Goal: Transaction & Acquisition: Book appointment/travel/reservation

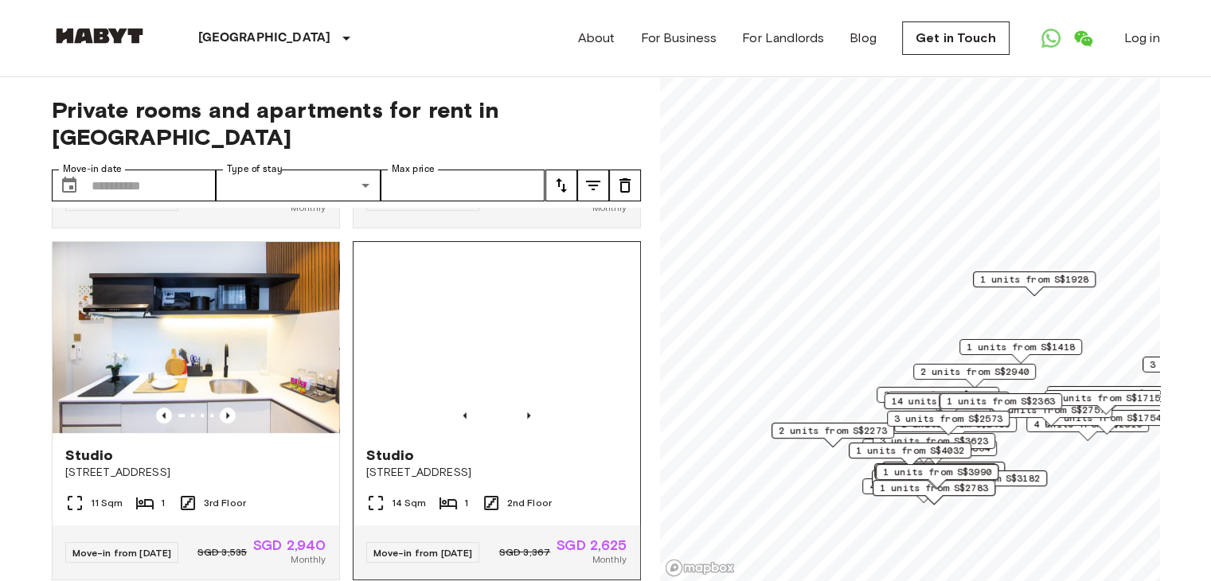
scroll to position [1115, 0]
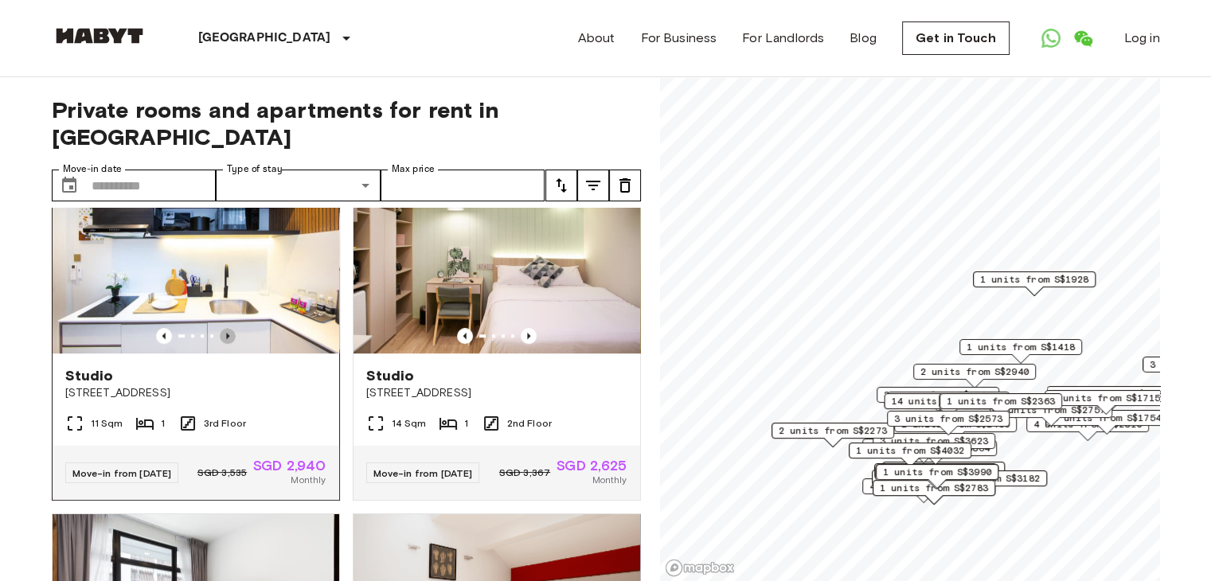
click at [226, 339] on icon "Previous image" at bounding box center [227, 336] width 3 height 6
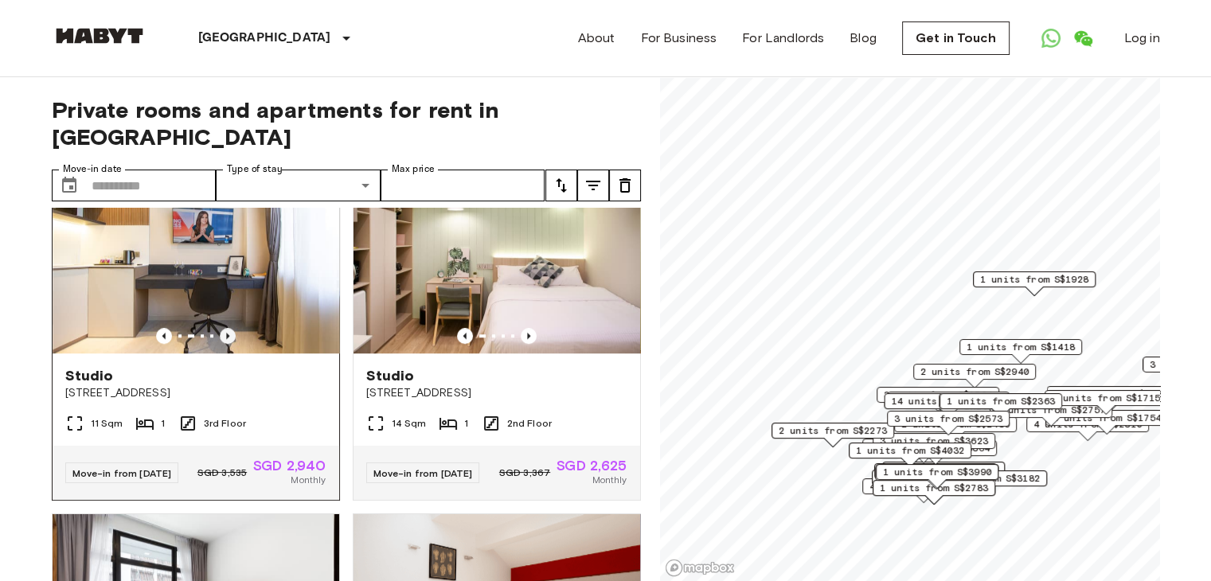
click at [226, 339] on icon "Previous image" at bounding box center [227, 336] width 3 height 6
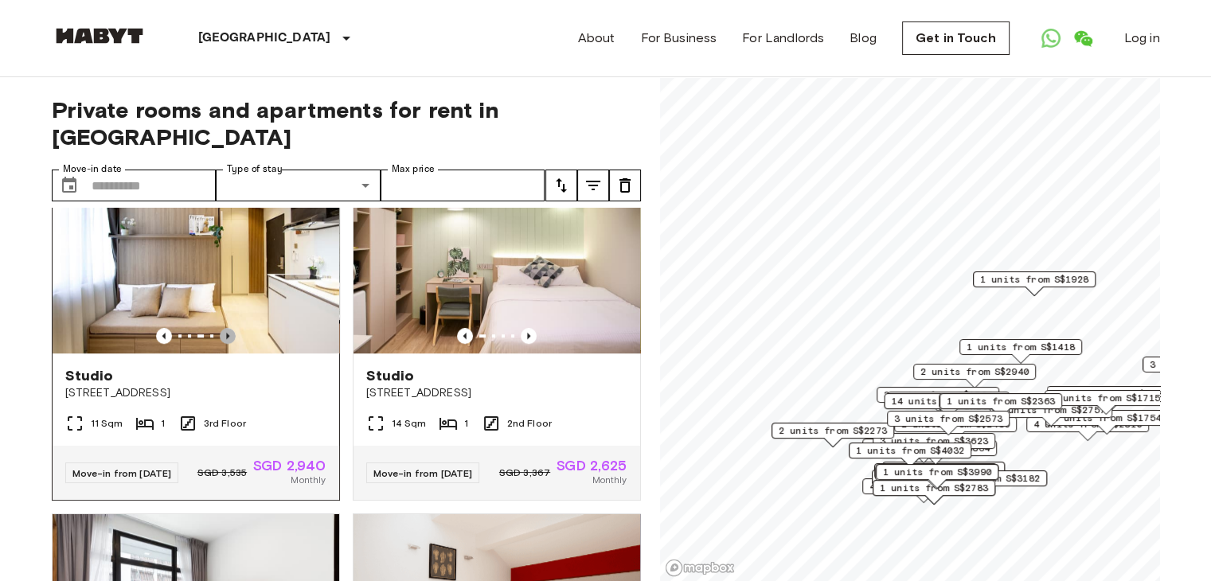
click at [226, 339] on icon "Previous image" at bounding box center [227, 336] width 3 height 6
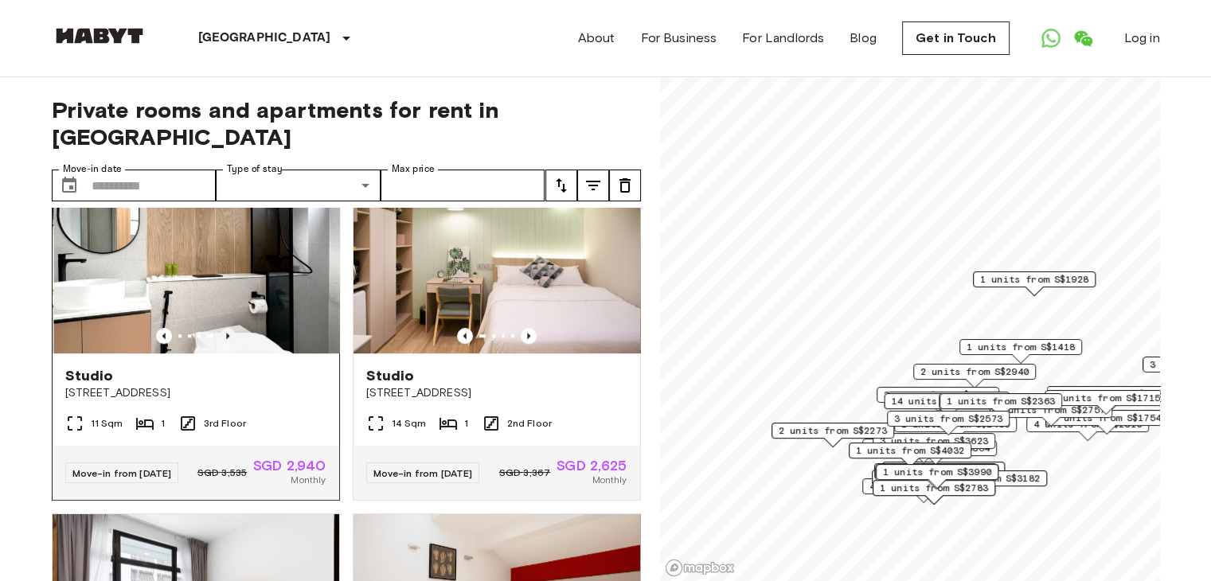
click at [226, 339] on icon "Previous image" at bounding box center [227, 336] width 3 height 6
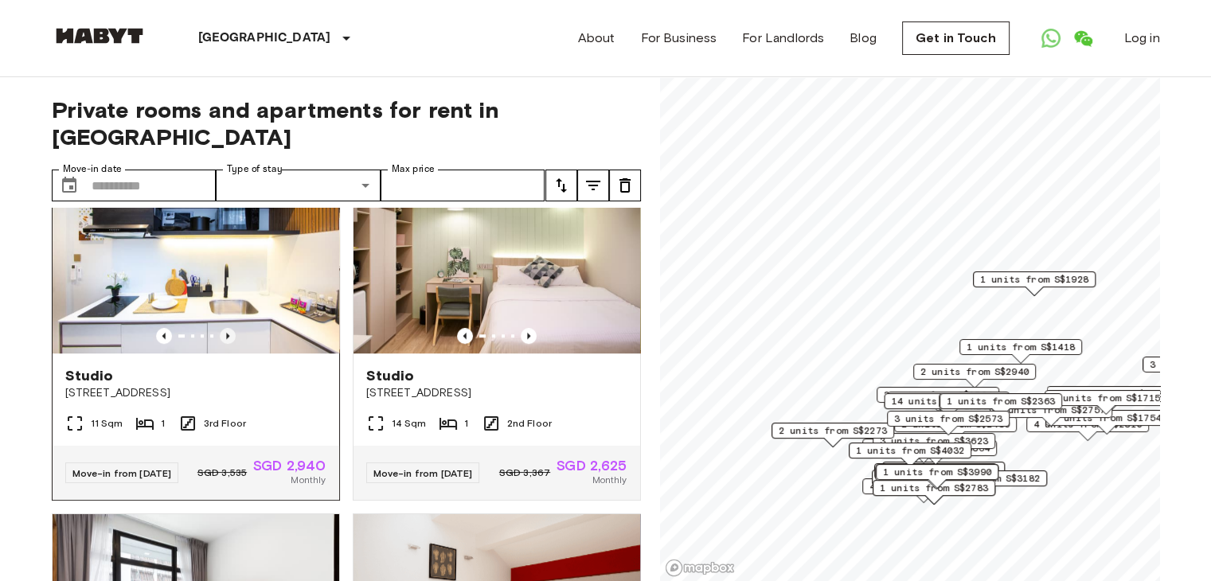
click at [226, 339] on icon "Previous image" at bounding box center [227, 336] width 3 height 6
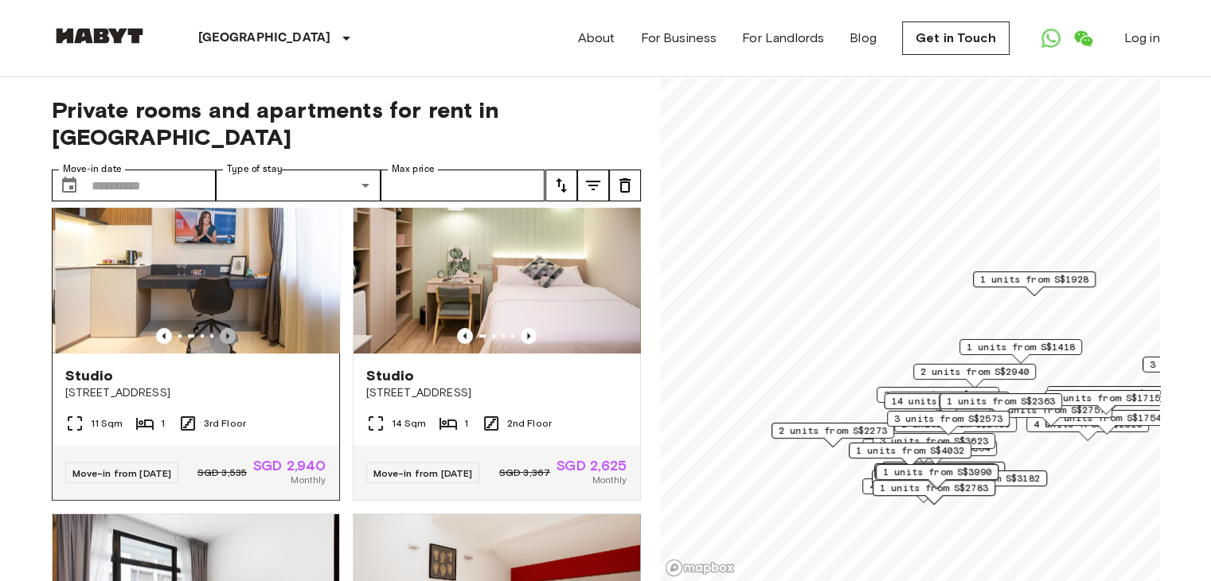
click at [226, 339] on icon "Previous image" at bounding box center [227, 336] width 3 height 6
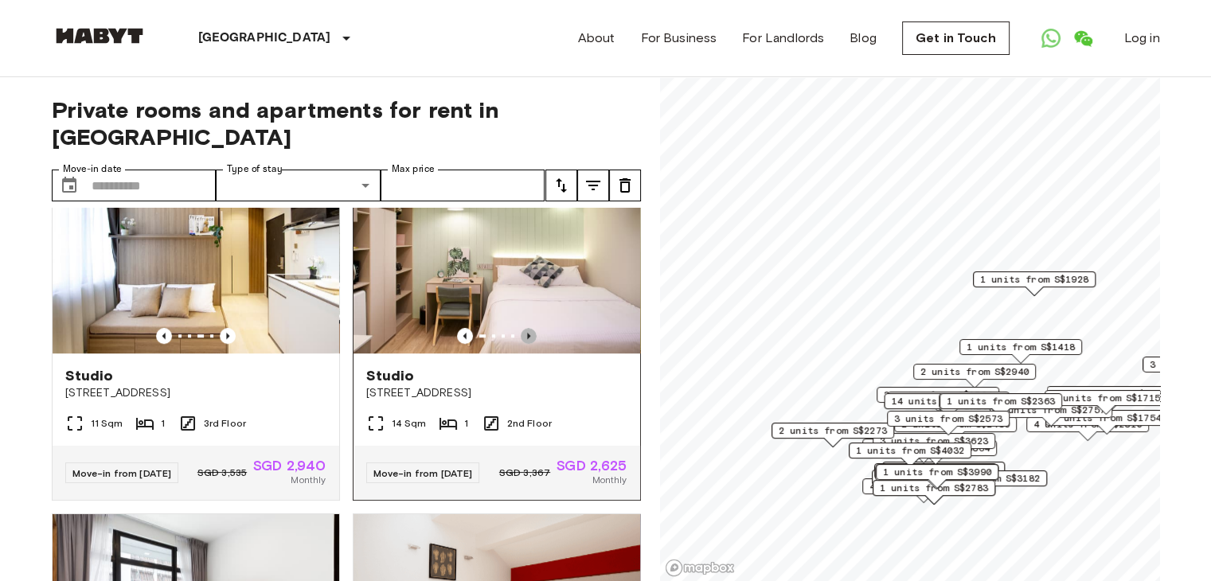
click at [522, 344] on icon "Previous image" at bounding box center [529, 336] width 16 height 16
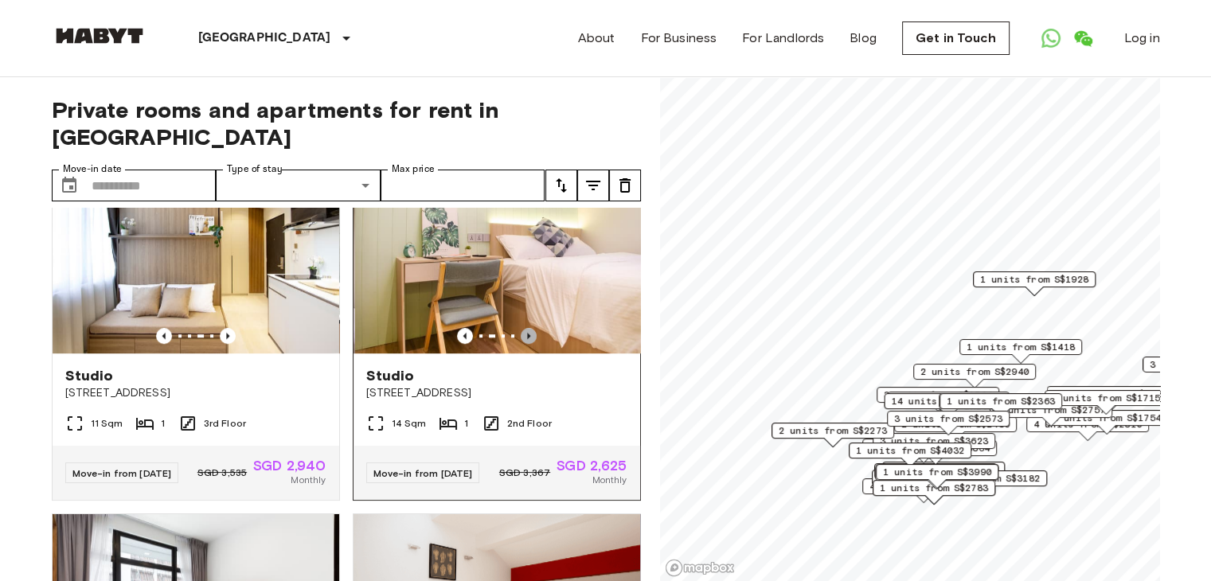
click at [522, 344] on icon "Previous image" at bounding box center [529, 336] width 16 height 16
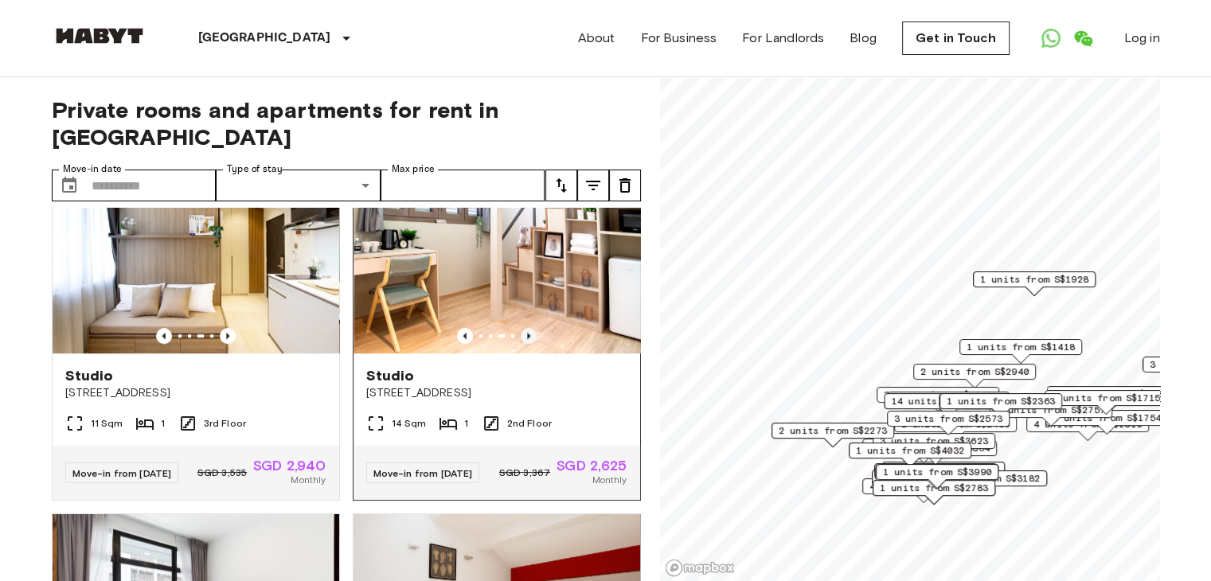
click at [522, 344] on icon "Previous image" at bounding box center [529, 336] width 16 height 16
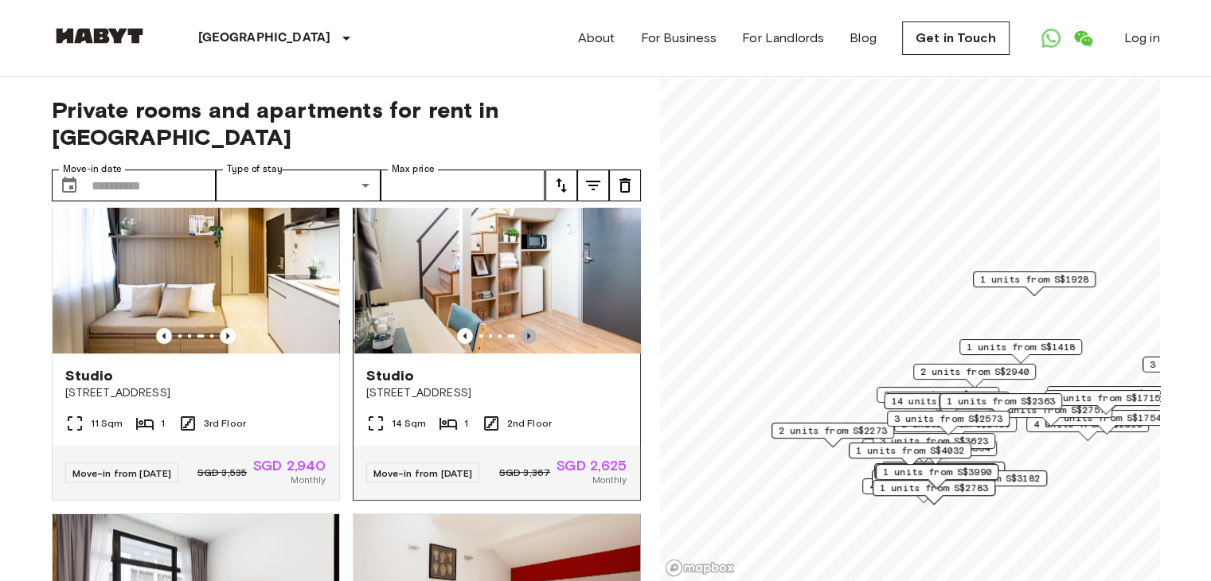
click at [522, 344] on icon "Previous image" at bounding box center [529, 336] width 16 height 16
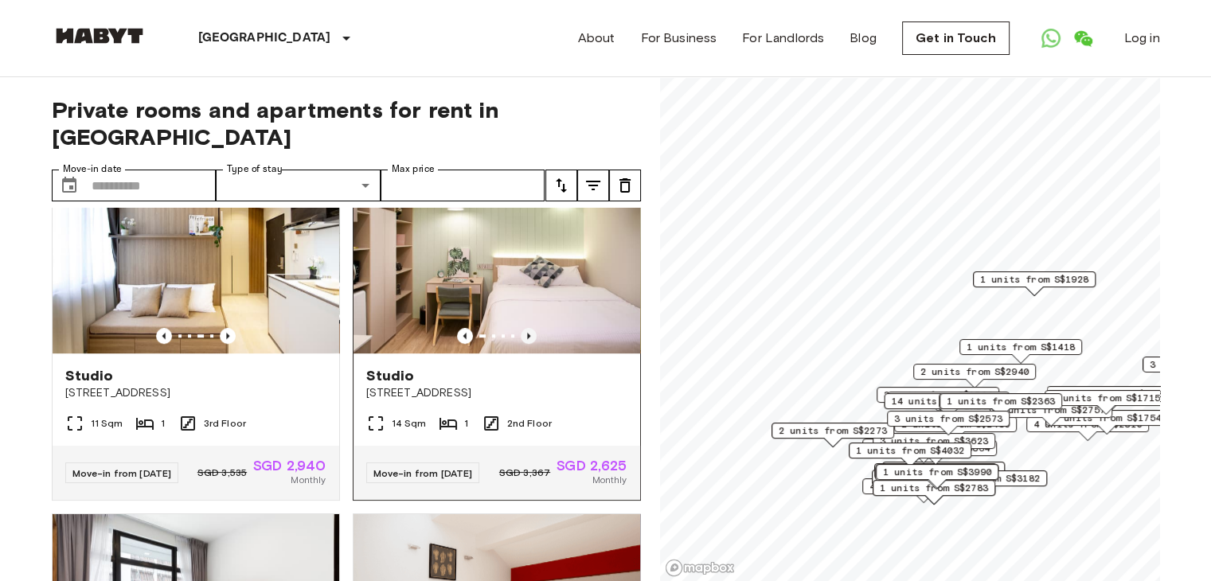
click at [522, 344] on icon "Previous image" at bounding box center [529, 336] width 16 height 16
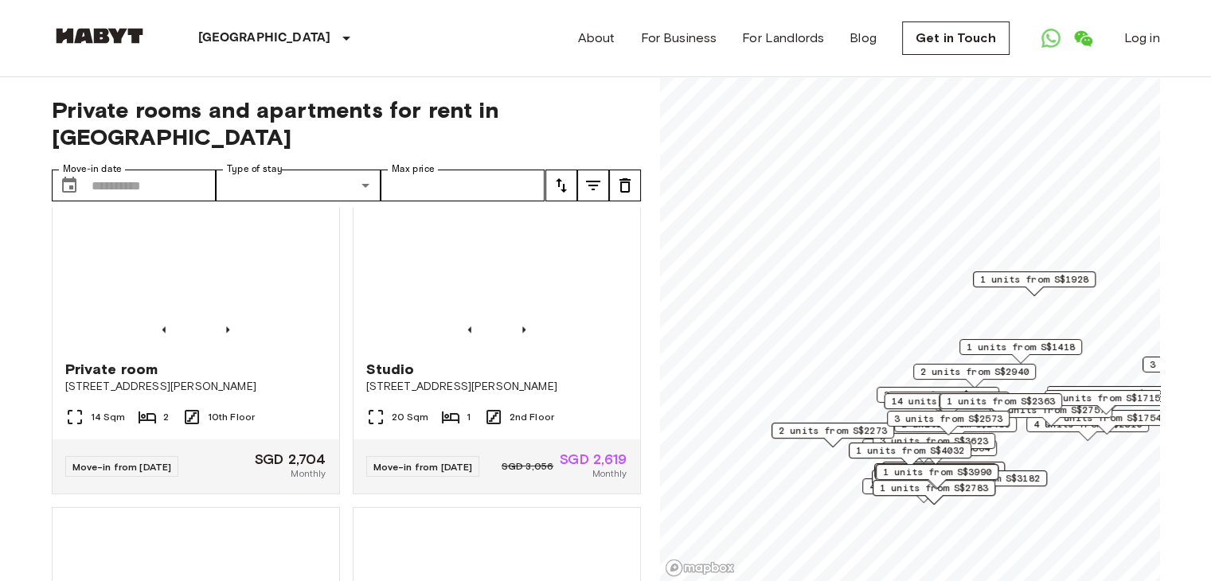
scroll to position [1832, 0]
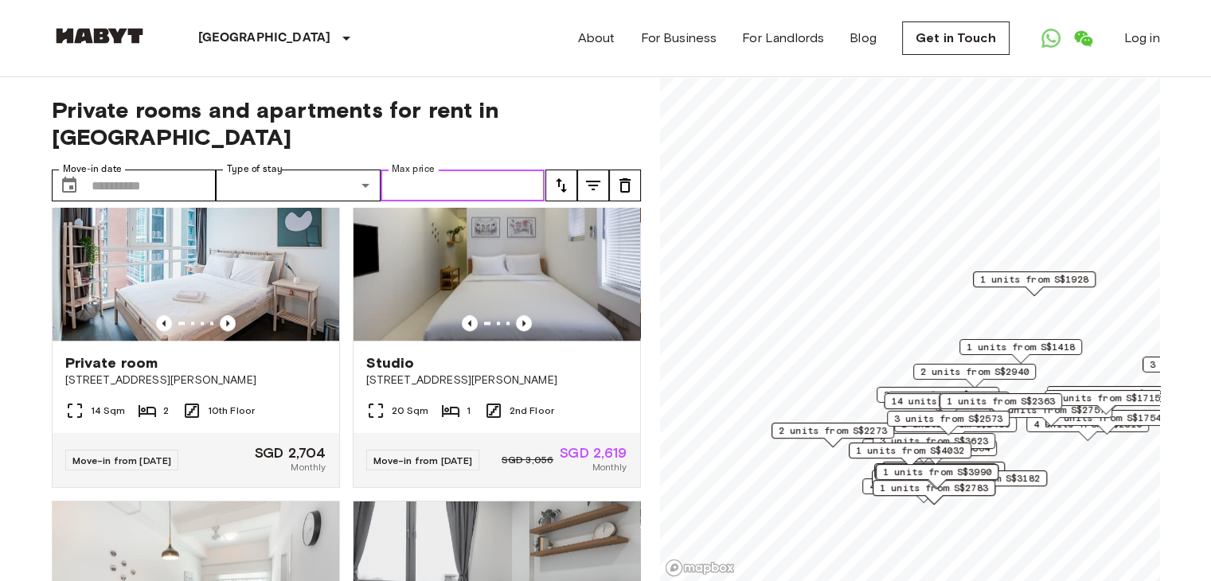
click at [457, 170] on input "Max price" at bounding box center [463, 186] width 165 height 32
type input "****"
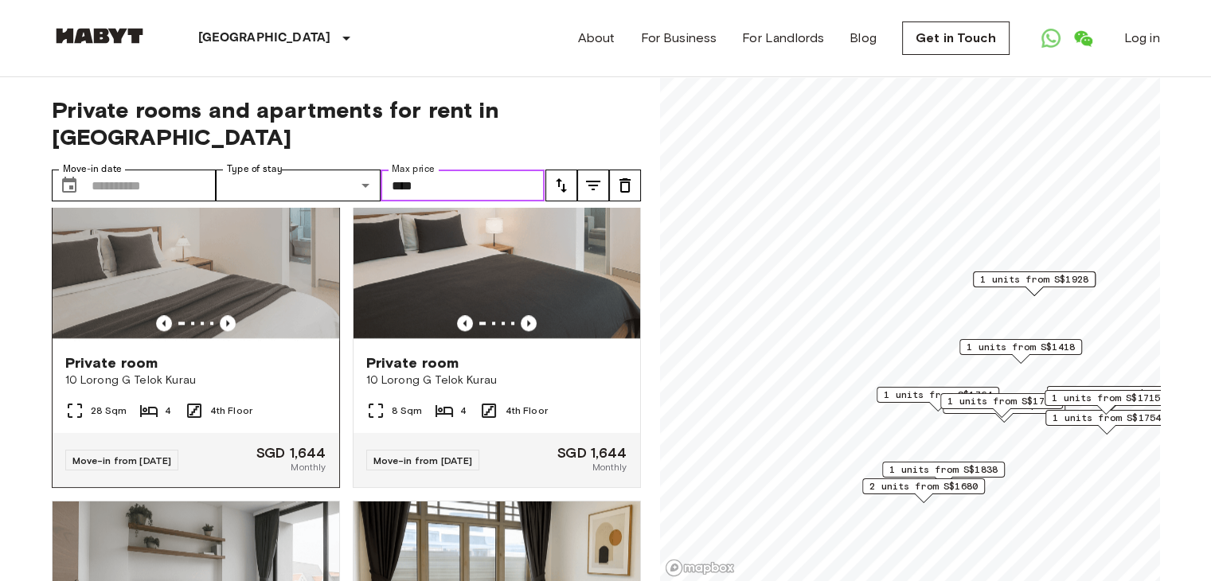
click at [233, 331] on div at bounding box center [196, 323] width 287 height 16
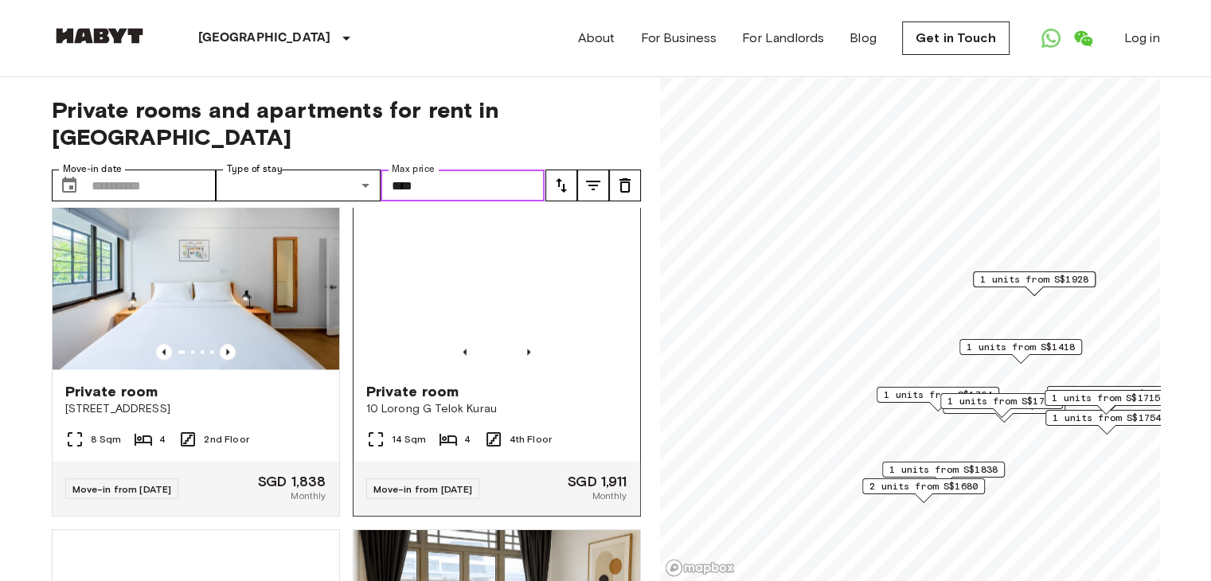
scroll to position [2469, 0]
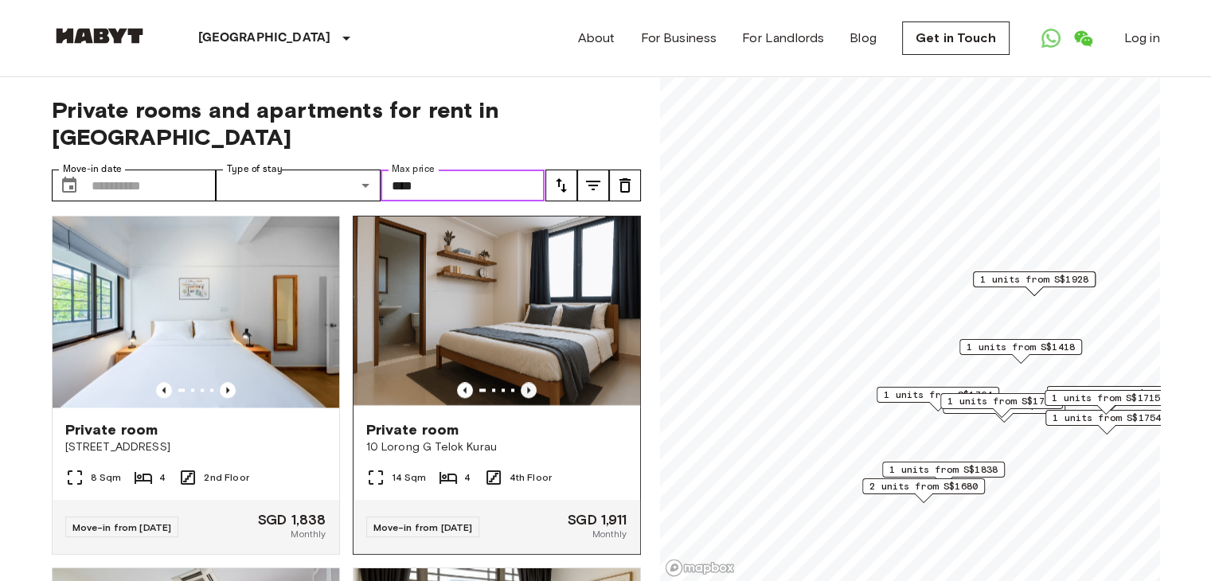
click at [521, 398] on icon "Previous image" at bounding box center [529, 390] width 16 height 16
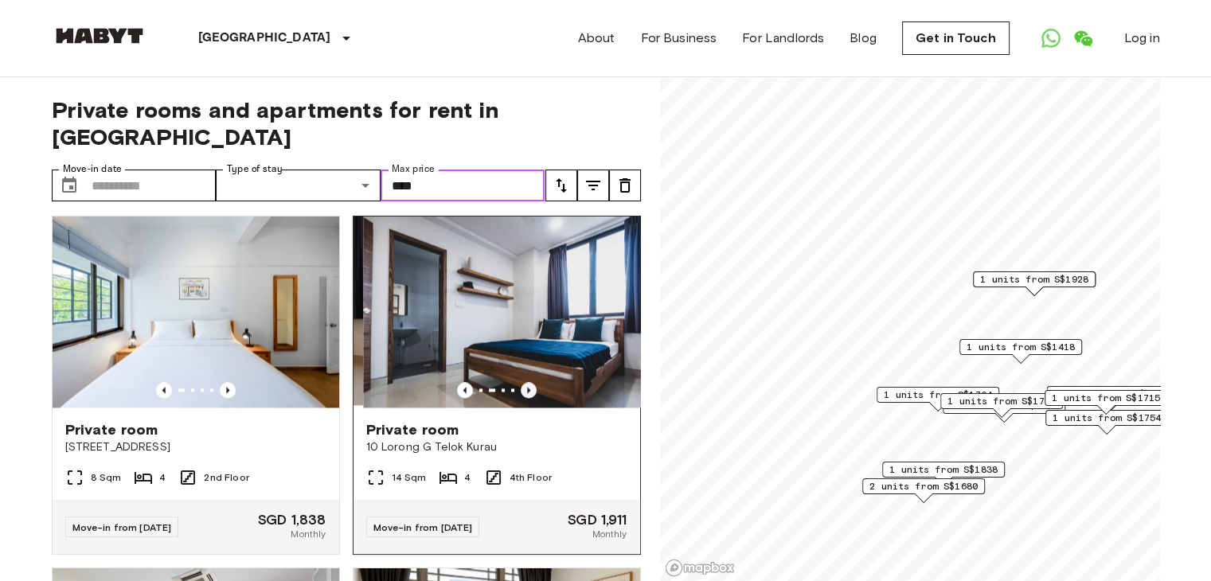
click at [521, 398] on icon "Previous image" at bounding box center [529, 390] width 16 height 16
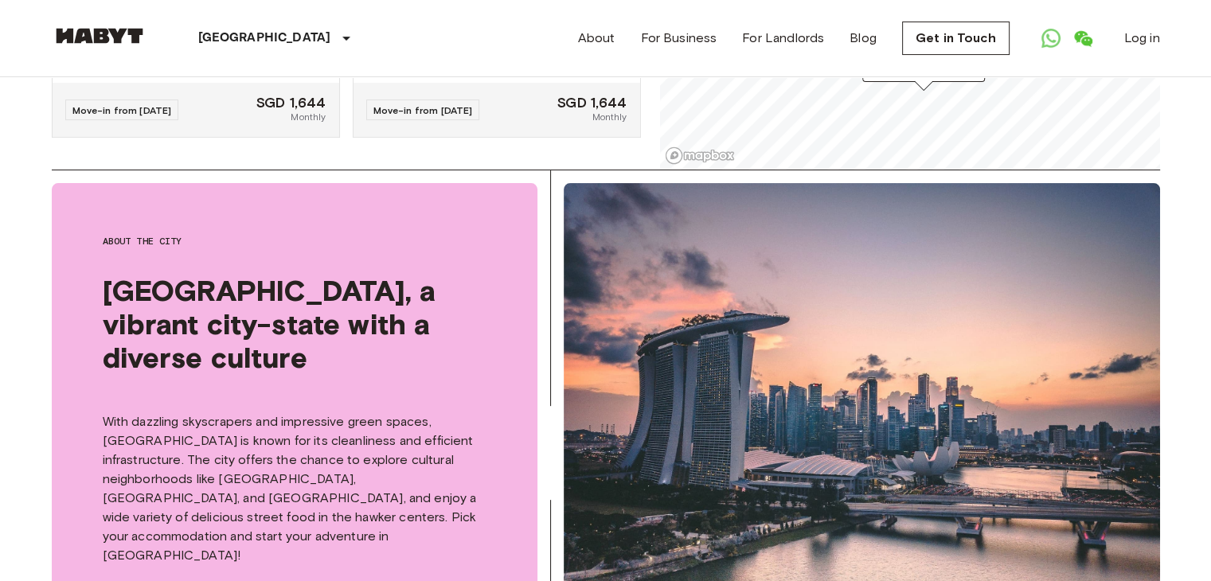
scroll to position [557, 0]
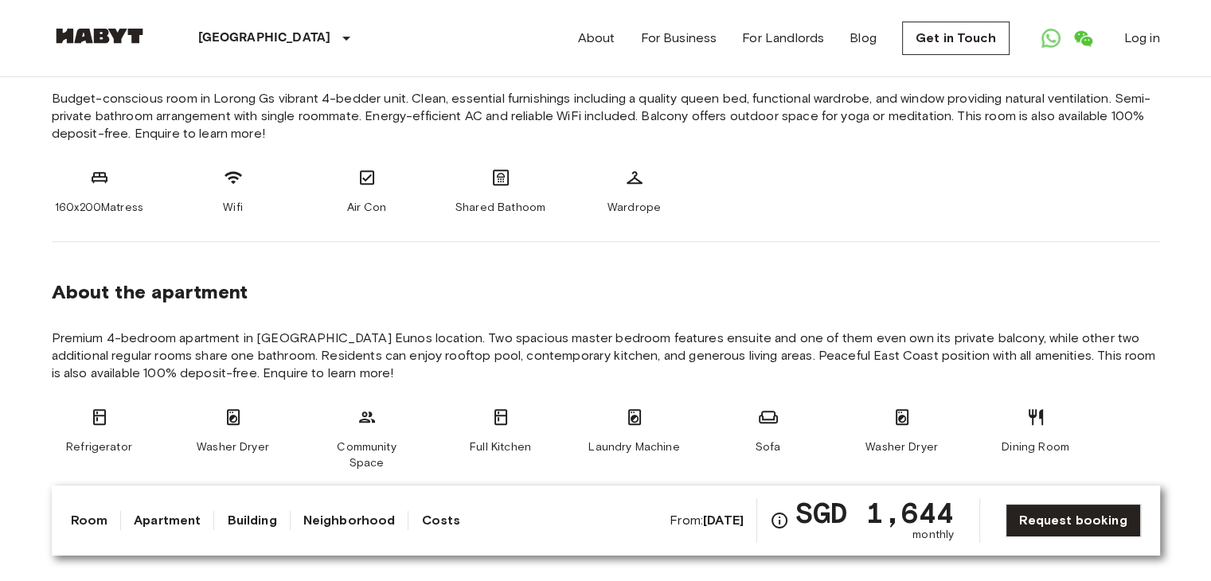
scroll to position [637, 0]
